Goal: Task Accomplishment & Management: Use online tool/utility

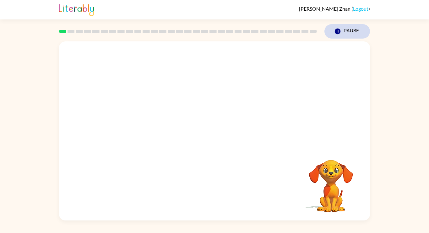
click at [336, 27] on button "Pause Pause" at bounding box center [346, 31] width 45 height 14
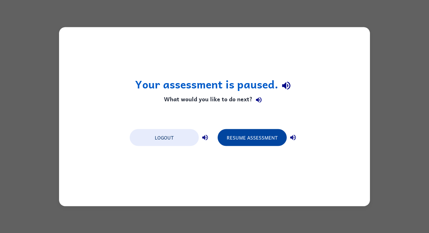
click at [241, 132] on button "Resume Assessment" at bounding box center [251, 137] width 69 height 17
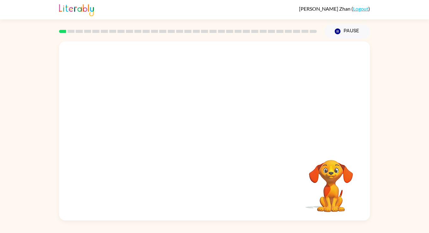
click at [308, 136] on div at bounding box center [214, 93] width 311 height 105
click at [245, 116] on video "Your browser must support playing .mp4 files to use Literably. Please try using…" at bounding box center [214, 93] width 311 height 105
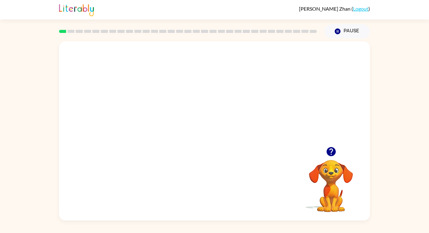
click at [245, 116] on video "Your browser must support playing .mp4 files to use Literably. Please try using…" at bounding box center [214, 93] width 311 height 105
click at [215, 133] on div at bounding box center [214, 134] width 40 height 23
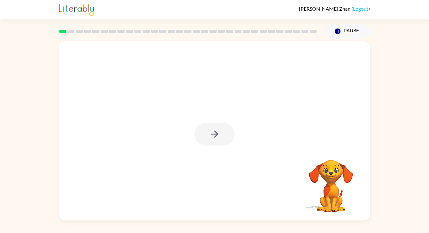
click at [216, 134] on div at bounding box center [214, 134] width 40 height 23
click at [217, 132] on div at bounding box center [214, 134] width 40 height 23
click at [217, 132] on icon "button" at bounding box center [214, 134] width 11 height 11
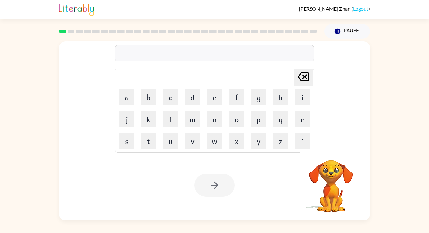
click at [217, 132] on td "w" at bounding box center [214, 140] width 21 height 21
click at [208, 180] on div at bounding box center [214, 185] width 40 height 23
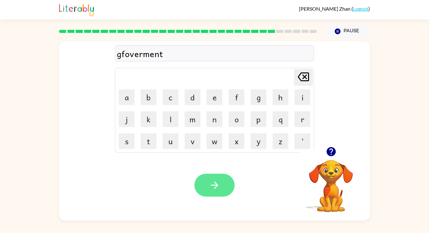
click at [125, 57] on div "gfoverment" at bounding box center [214, 53] width 195 height 13
click at [124, 55] on div "gfoverment" at bounding box center [214, 53] width 195 height 13
